Goal: Navigation & Orientation: Understand site structure

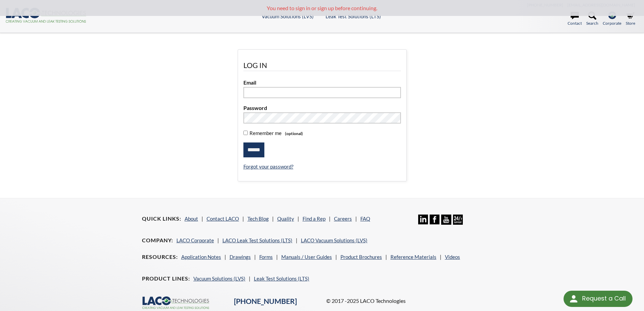
type input "**********"
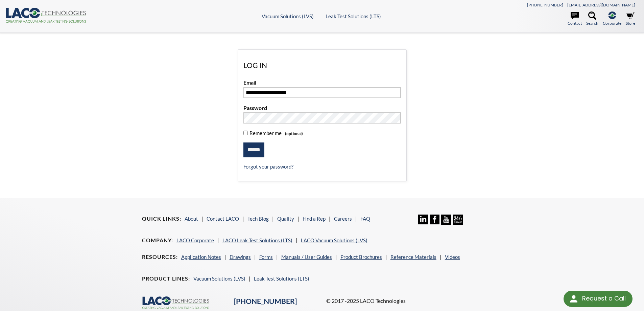
click at [257, 150] on input "******" at bounding box center [253, 149] width 21 height 15
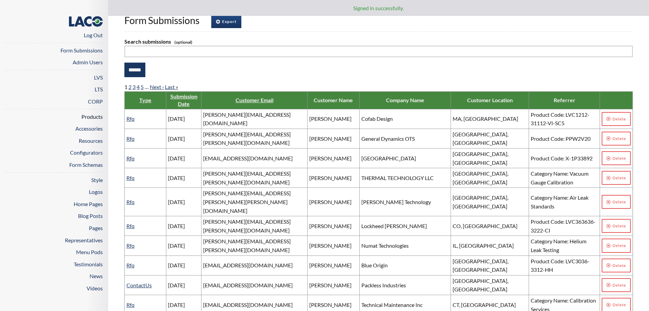
click at [90, 119] on link "Products" at bounding box center [91, 116] width 21 height 6
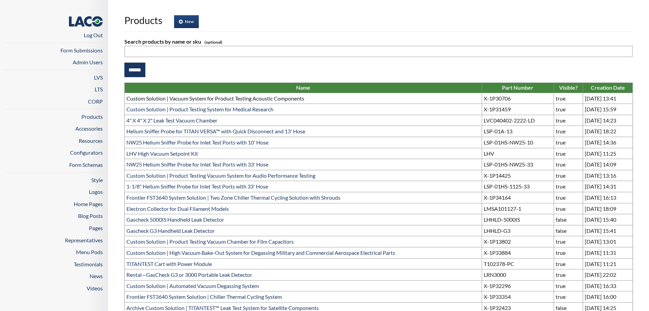
click at [164, 99] on link "Custom Solution | Vacuum System for Product Testing Acoustic Components" at bounding box center [215, 98] width 178 height 6
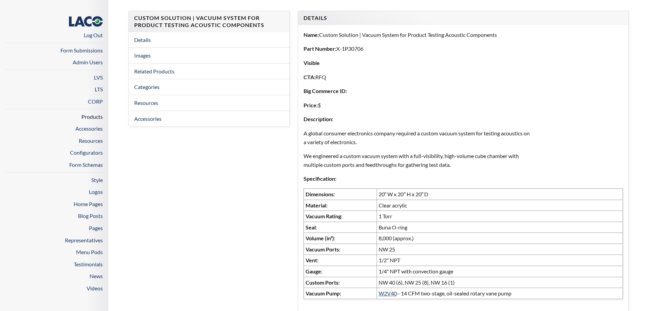
click at [92, 117] on link "Products" at bounding box center [91, 116] width 21 height 6
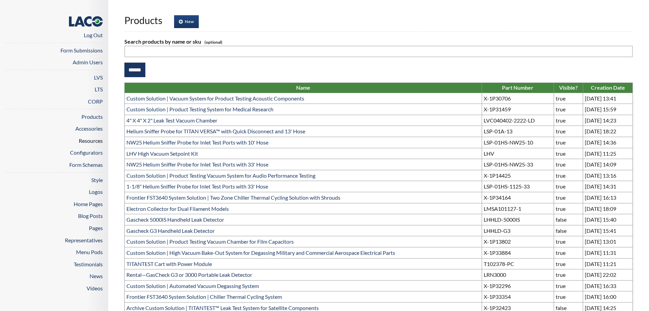
click at [89, 142] on link "Resources" at bounding box center [91, 140] width 24 height 6
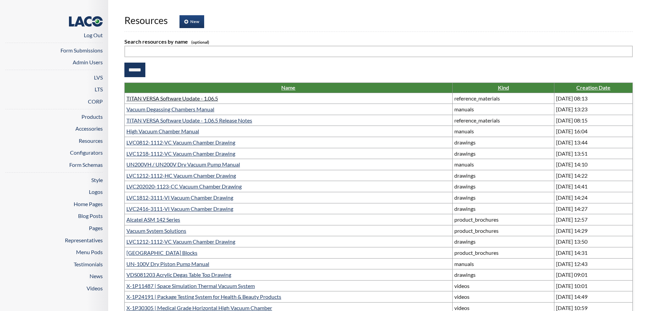
click at [182, 98] on link "TITAN VERSA Software Update - 1.06.5" at bounding box center [172, 98] width 92 height 6
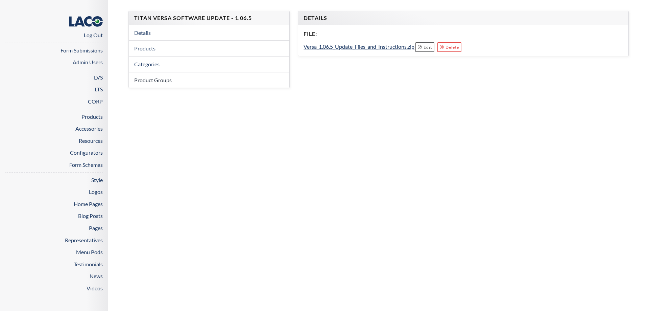
click at [150, 79] on link "Product Groups" at bounding box center [209, 80] width 161 height 16
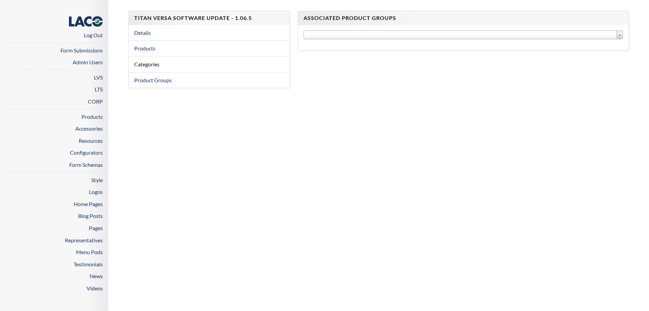
click at [146, 64] on link "Categories" at bounding box center [209, 64] width 161 height 16
click at [143, 32] on link "Details" at bounding box center [209, 33] width 161 height 16
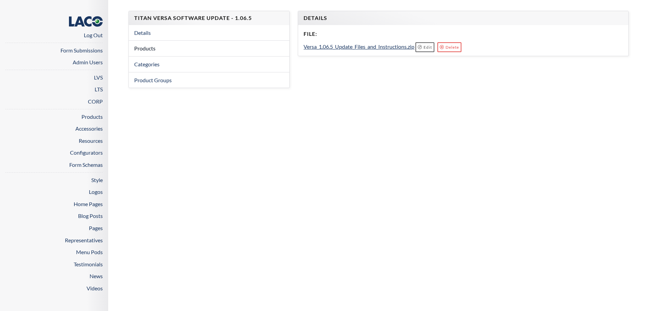
click at [145, 52] on link "Products" at bounding box center [209, 49] width 161 height 16
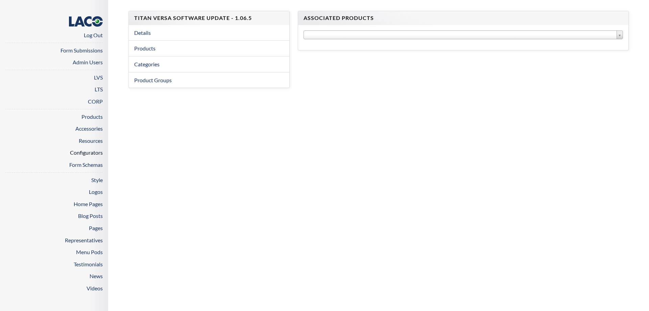
click at [92, 149] on link "Configurators" at bounding box center [86, 152] width 33 height 6
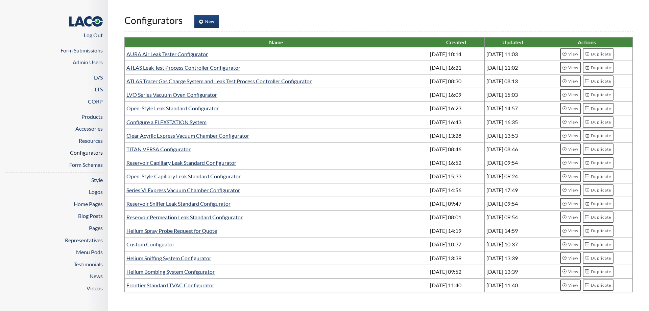
click at [95, 151] on link "Configurators" at bounding box center [86, 152] width 33 height 6
click at [92, 165] on link "Form Schemas" at bounding box center [85, 164] width 33 height 6
